Goal: Task Accomplishment & Management: Manage account settings

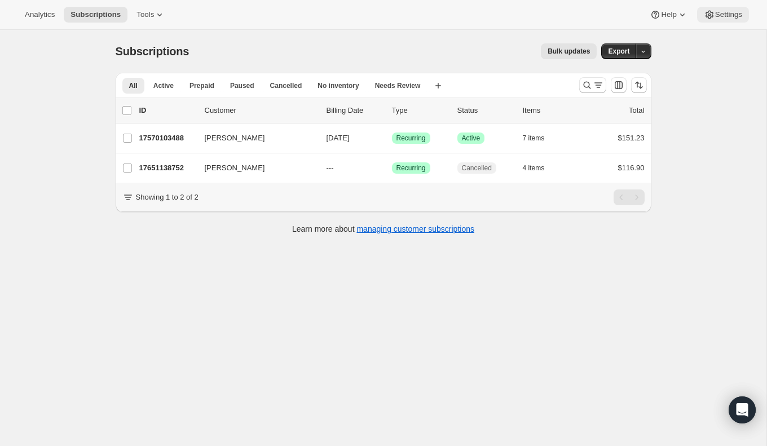
click at [715, 15] on span "Settings" at bounding box center [728, 14] width 27 height 9
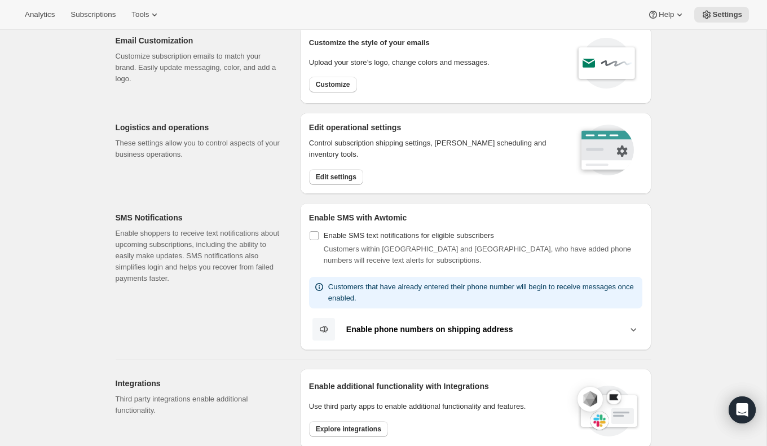
scroll to position [47, 0]
click at [346, 171] on button "Edit settings" at bounding box center [336, 177] width 54 height 16
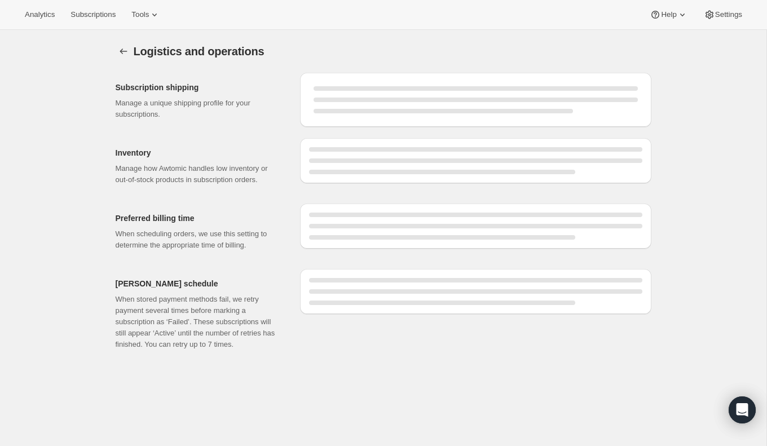
select select "DAY"
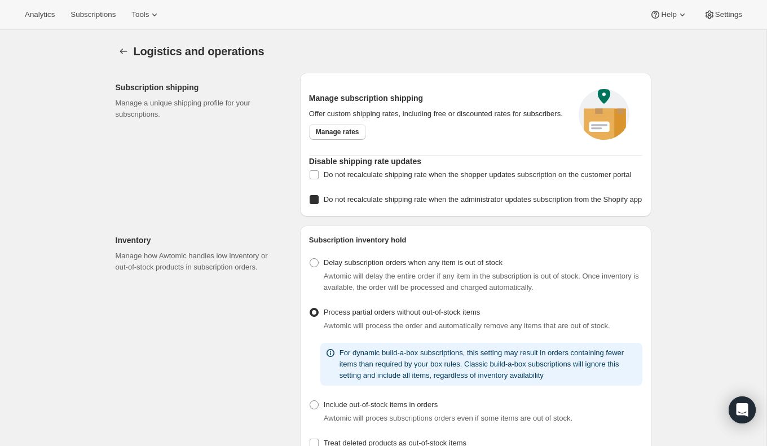
checkbox input "true"
radio input "true"
type input "2"
select select "HOUR"
type input "1"
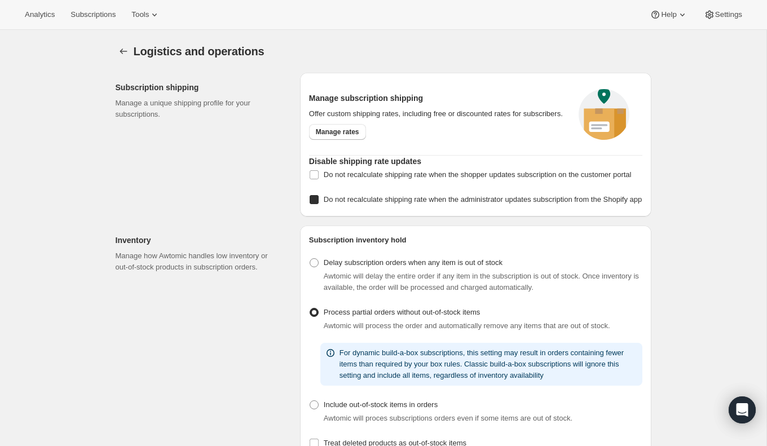
type input "2"
type input "3"
type input "7"
checkbox input "true"
select select "09:00"
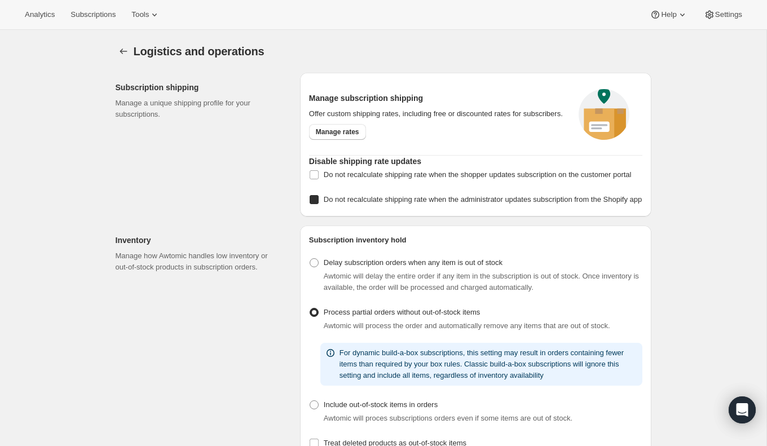
select select "PM"
click at [124, 56] on button "Settings" at bounding box center [124, 51] width 16 height 16
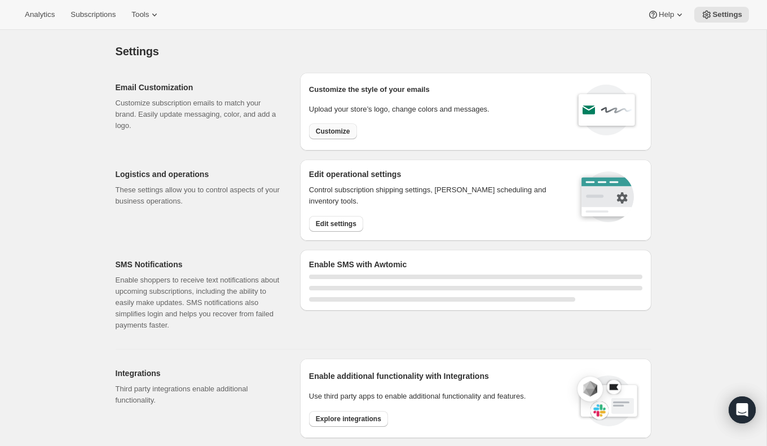
click at [340, 130] on span "Customize" at bounding box center [333, 131] width 34 height 9
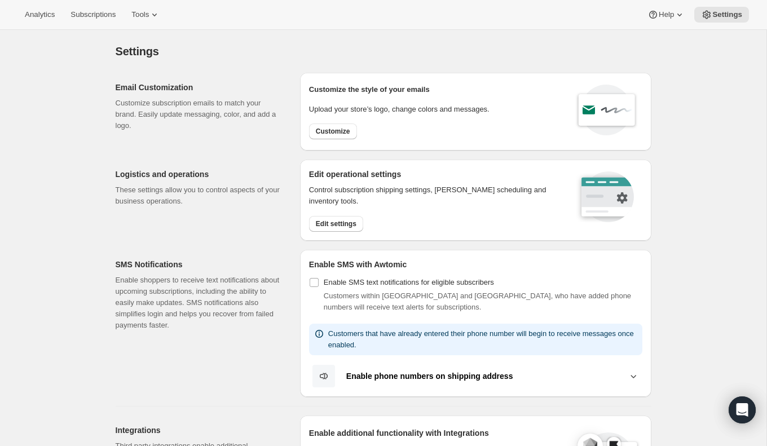
select select "subscriptionMessage"
select select "5"
select select "15"
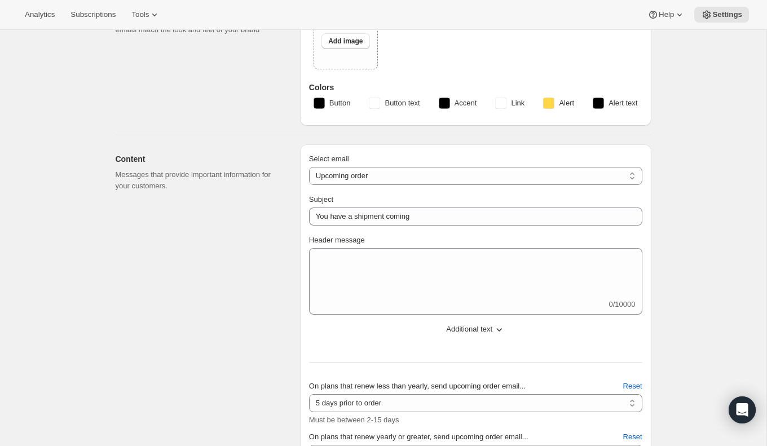
type input "You have a shipment coming from SPATULA Foods"
type textarea "Great news! Your next SPATULA box will be arriving soon! Sign into your account…"
type input "SPATULA Foods"
checkbox input "false"
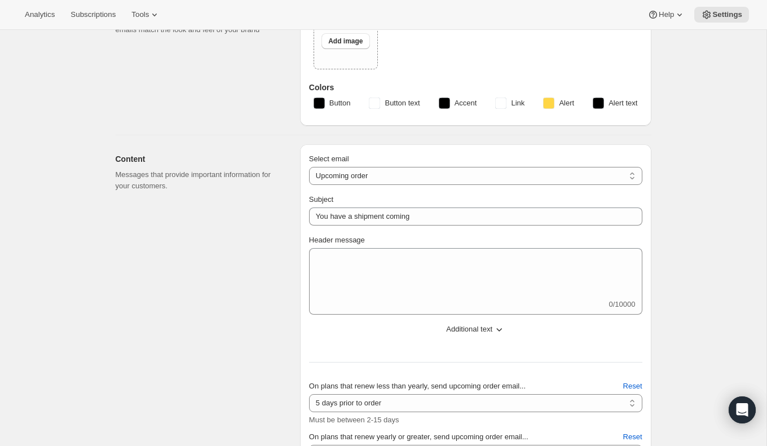
checkbox input "false"
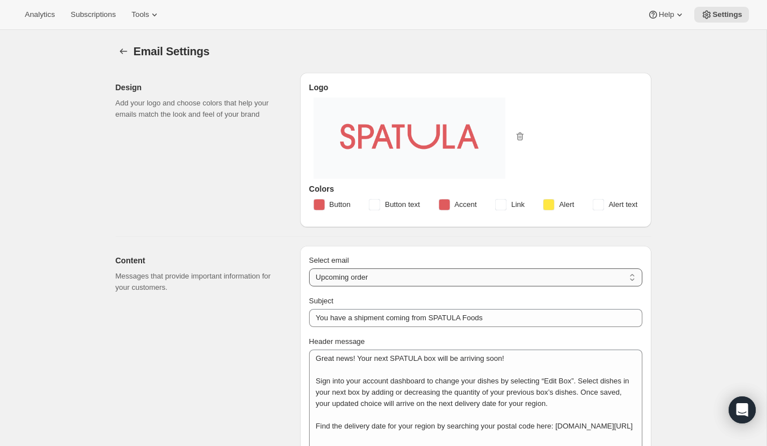
click at [438, 271] on select "New subscription Upcoming order Failed payment Delayed subscription (inventory …" at bounding box center [475, 277] width 333 height 18
select select "failedPaymentMessage"
click at [309, 268] on select "New subscription Upcoming order Failed payment Delayed subscription (inventory …" at bounding box center [475, 277] width 333 height 18
type input "Update your payment method"
type textarea "It has come to our attention that the payment method currently on our file for …"
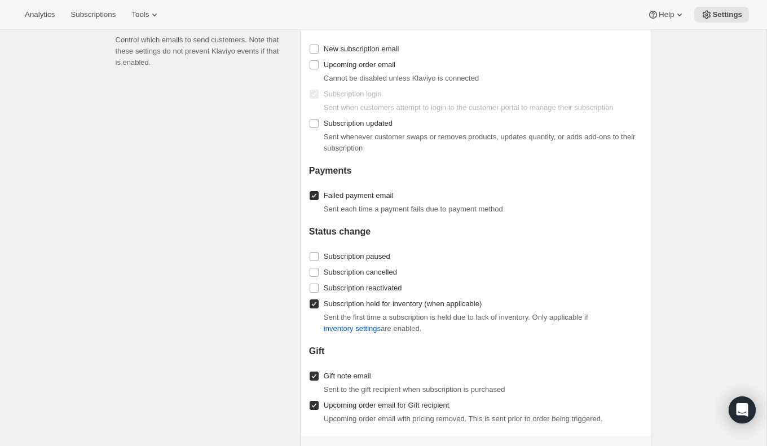
scroll to position [954, 0]
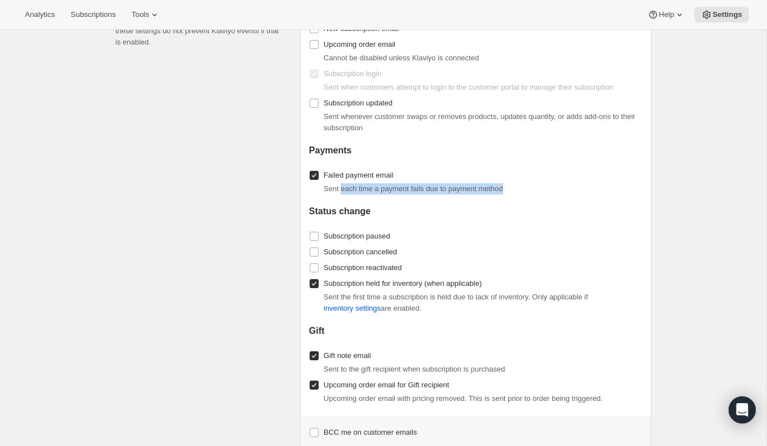
drag, startPoint x: 343, startPoint y: 185, endPoint x: 601, endPoint y: 184, distance: 257.7
click at [601, 184] on div "Sent each time a payment fails due to payment method" at bounding box center [483, 188] width 319 height 11
copy span "each time a payment fails due to payment method"
